Goal: Find specific page/section: Find specific page/section

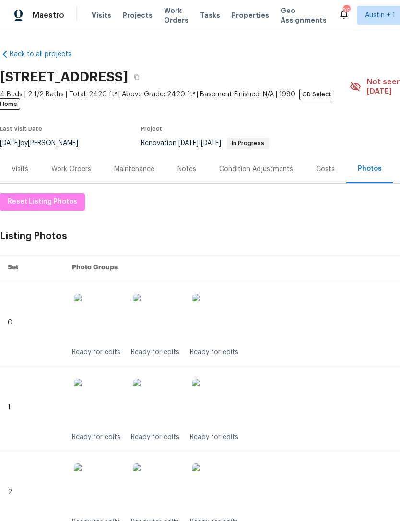
click at [237, 19] on span "Properties" at bounding box center [250, 16] width 37 height 10
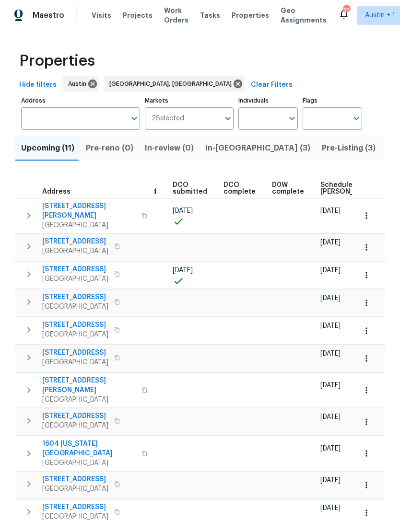
scroll to position [0, 154]
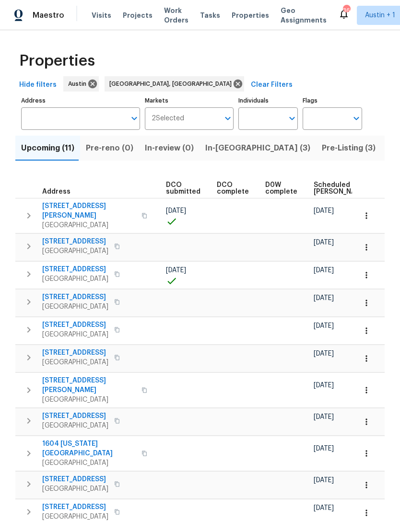
click at [314, 192] on span "Scheduled COE" at bounding box center [340, 188] width 54 height 13
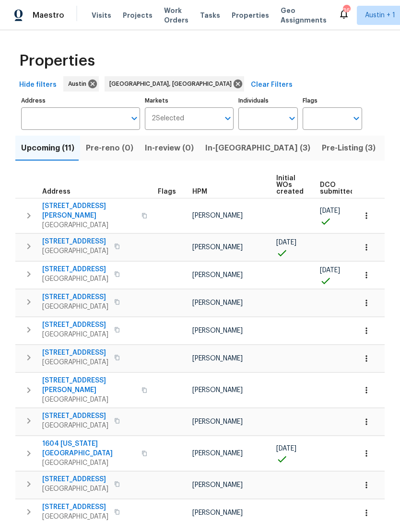
click at [61, 208] on span "3603 Roosevelt Cv" at bounding box center [88, 210] width 93 height 19
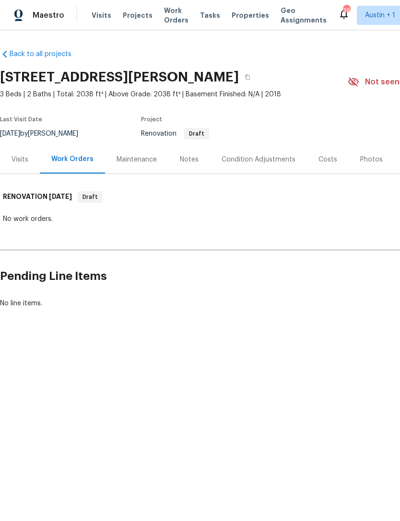
click at [20, 163] on div "Visits" at bounding box center [20, 160] width 17 height 10
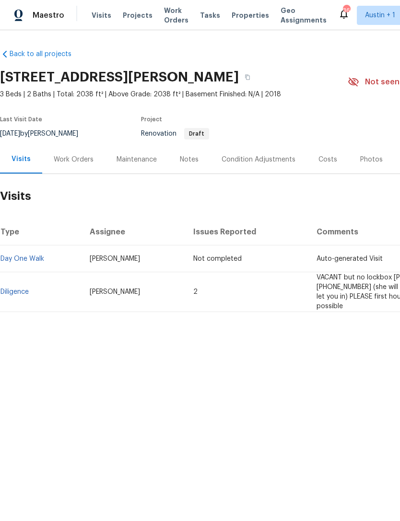
click at [185, 158] on div "Notes" at bounding box center [189, 160] width 19 height 10
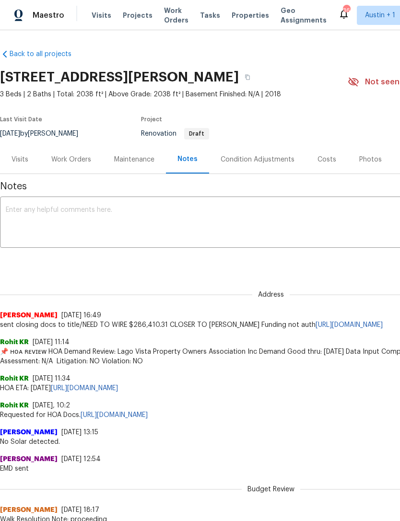
click at [72, 160] on div "Work Orders" at bounding box center [71, 160] width 40 height 10
